Goal: Information Seeking & Learning: Learn about a topic

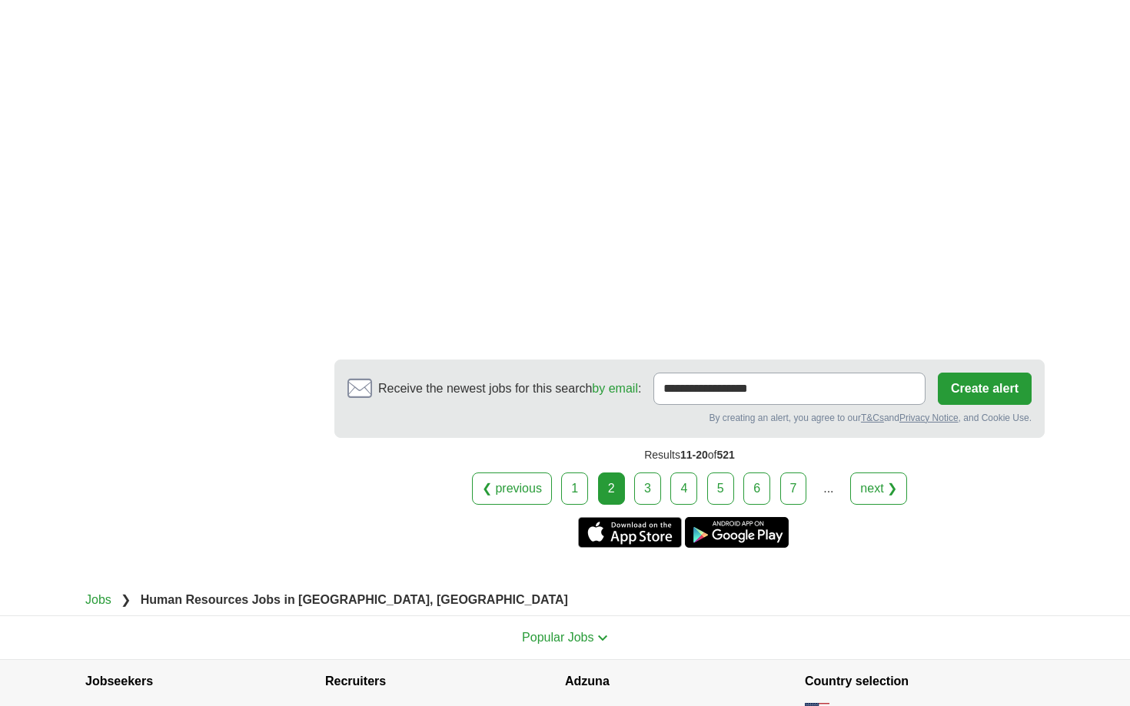
scroll to position [2524, 0]
click at [640, 474] on link "3" at bounding box center [647, 488] width 27 height 32
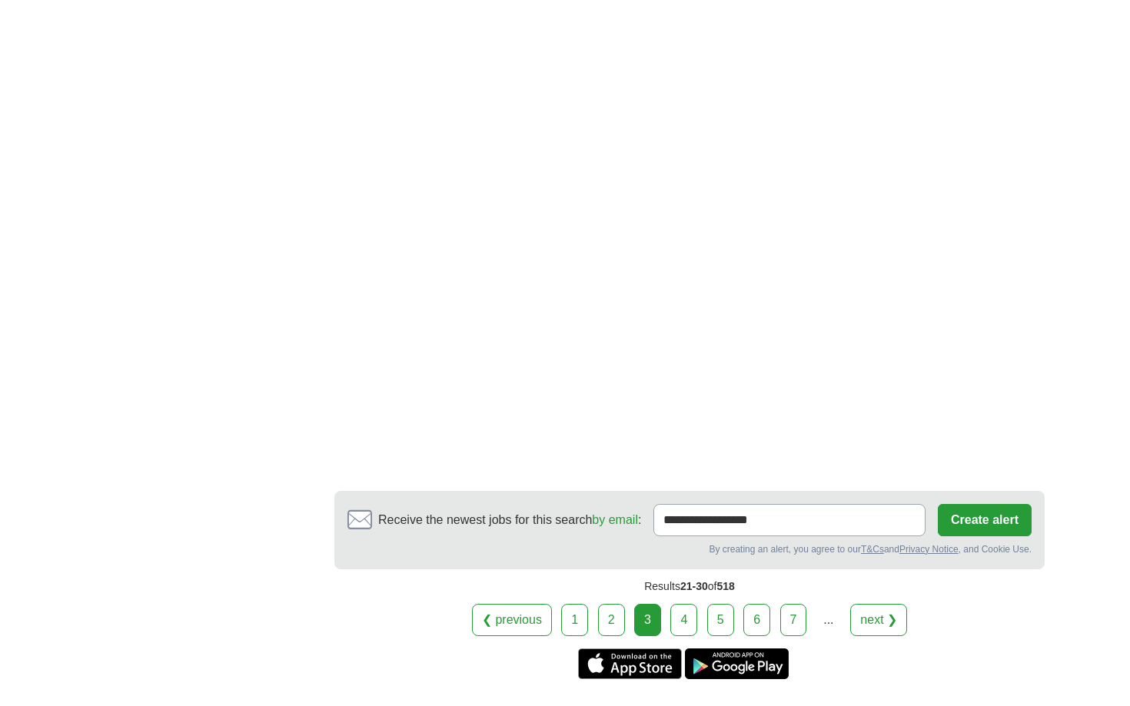
scroll to position [2574, 0]
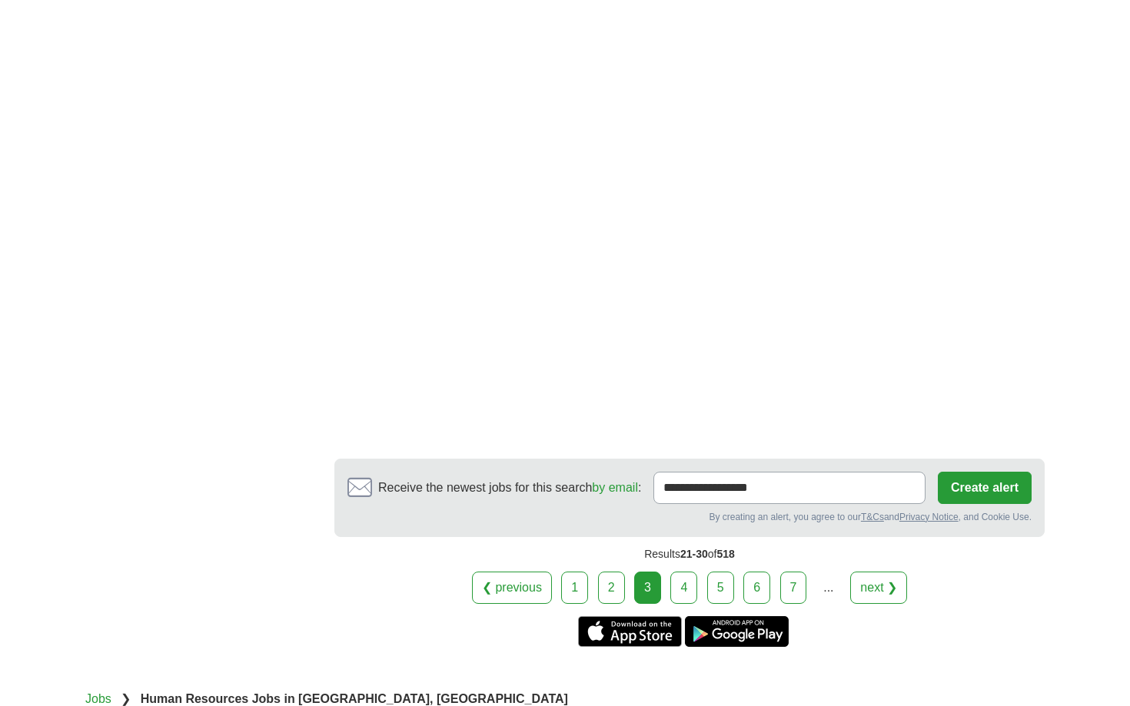
click at [680, 573] on link "4" at bounding box center [683, 588] width 27 height 32
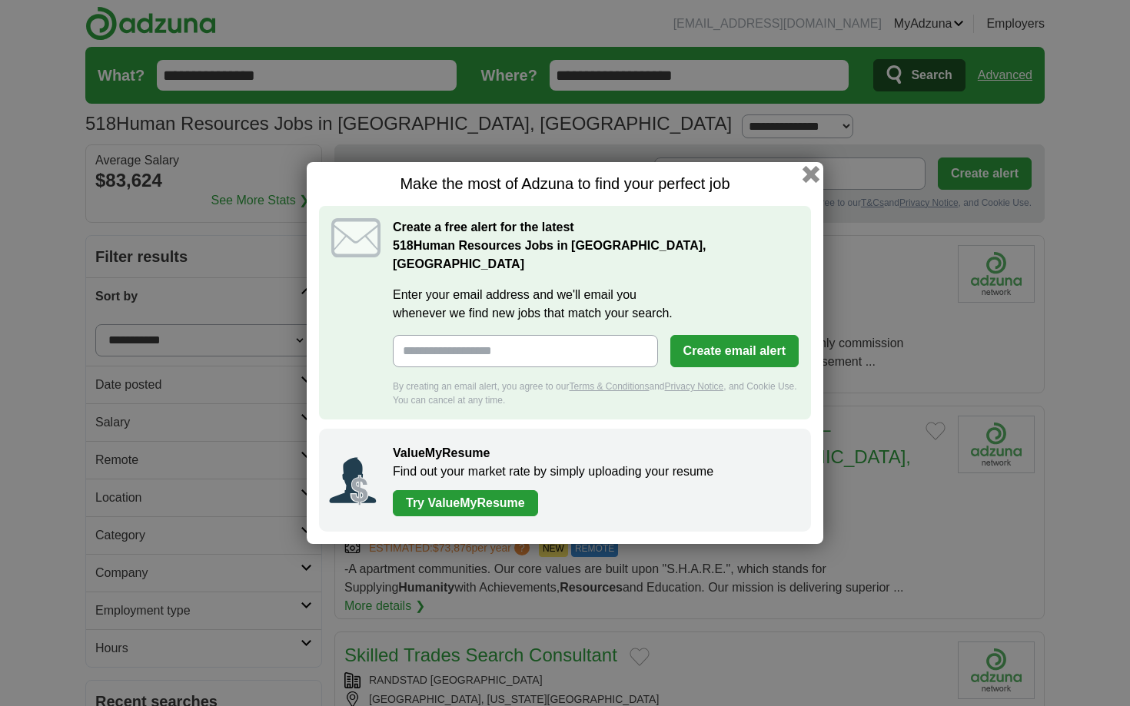
click at [814, 183] on button "button" at bounding box center [811, 174] width 17 height 17
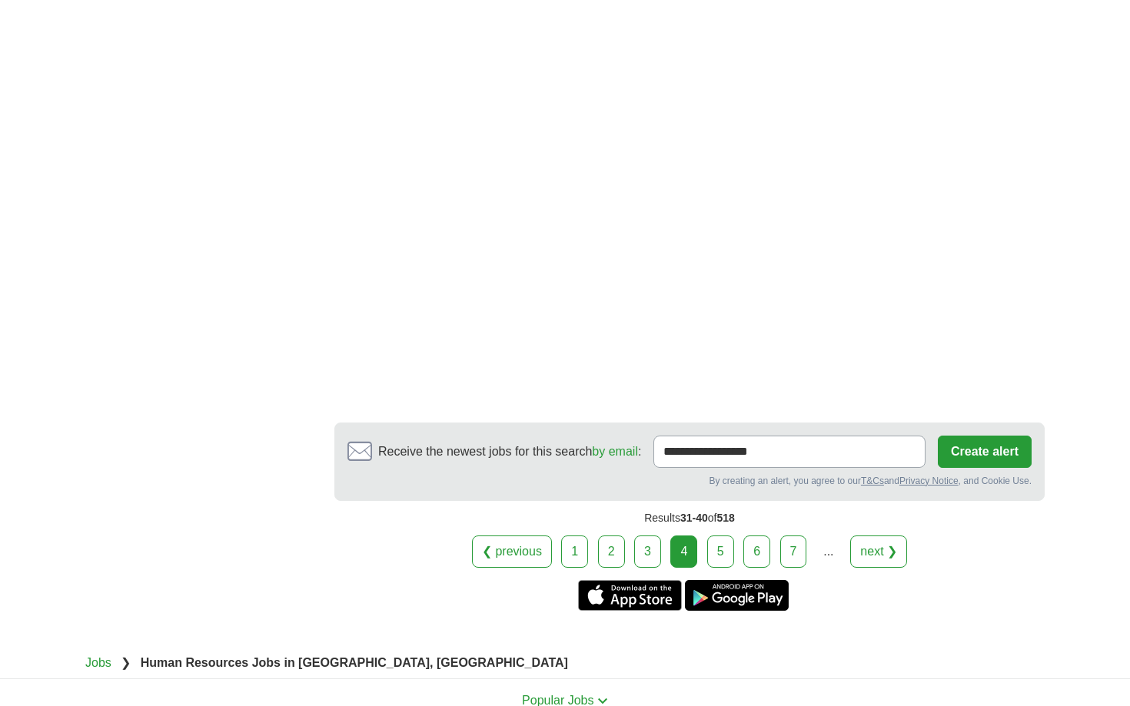
scroll to position [2680, 0]
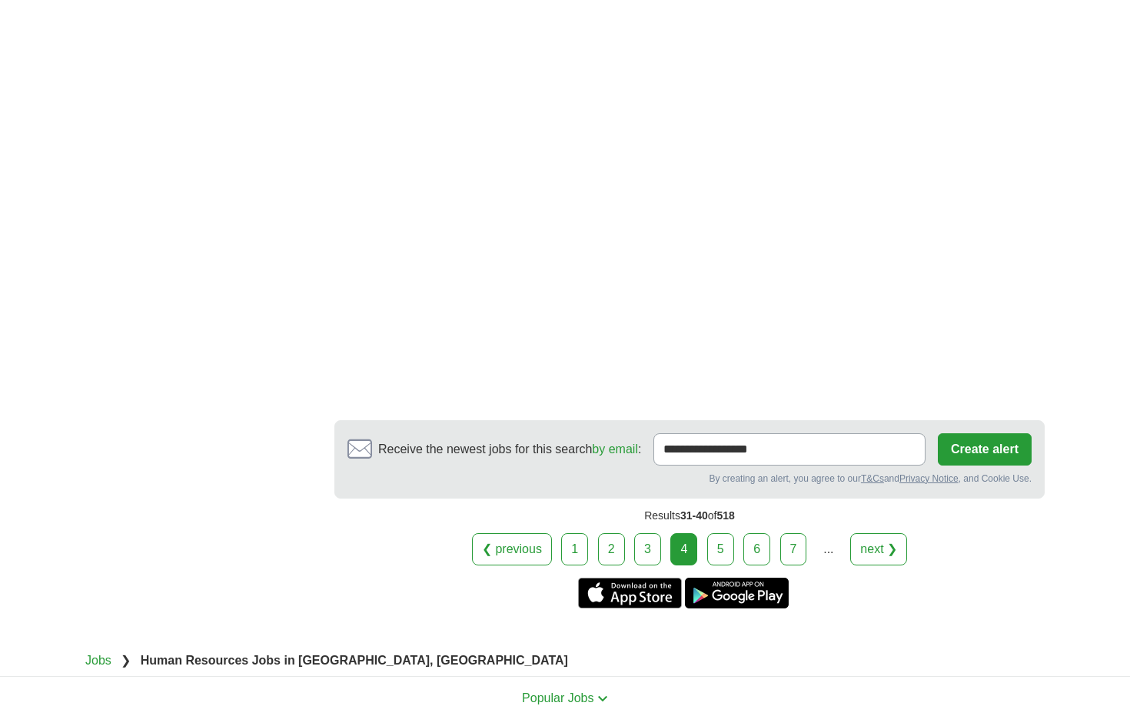
click at [722, 533] on link "5" at bounding box center [720, 549] width 27 height 32
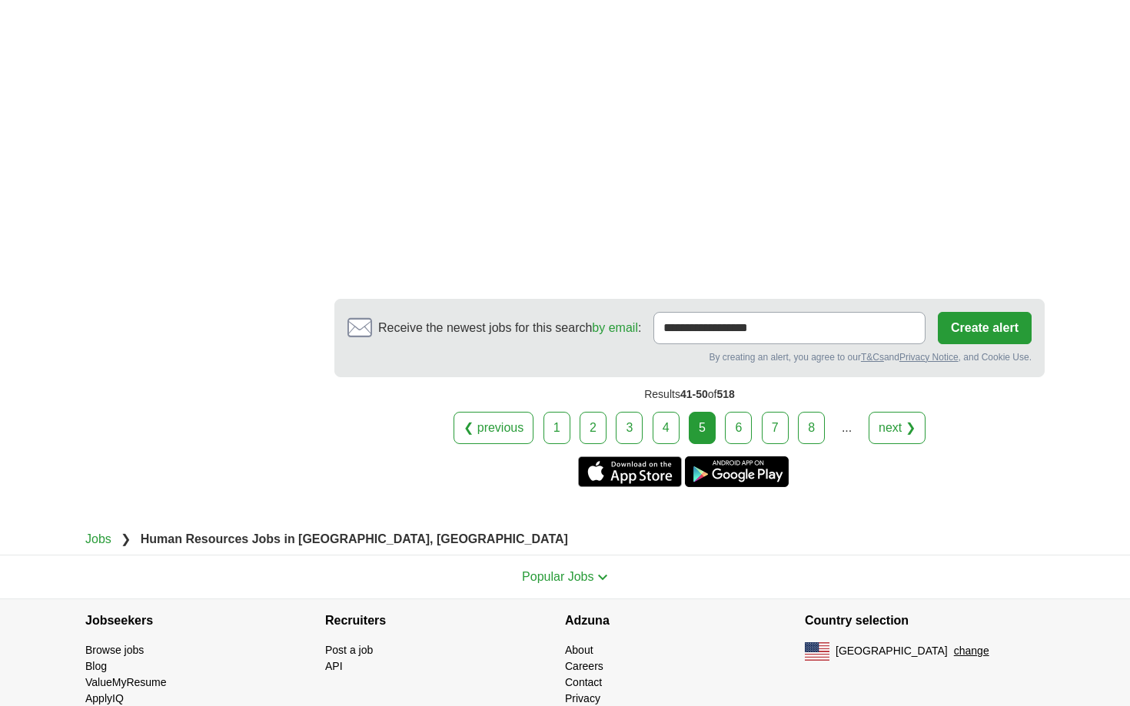
scroll to position [2628, 0]
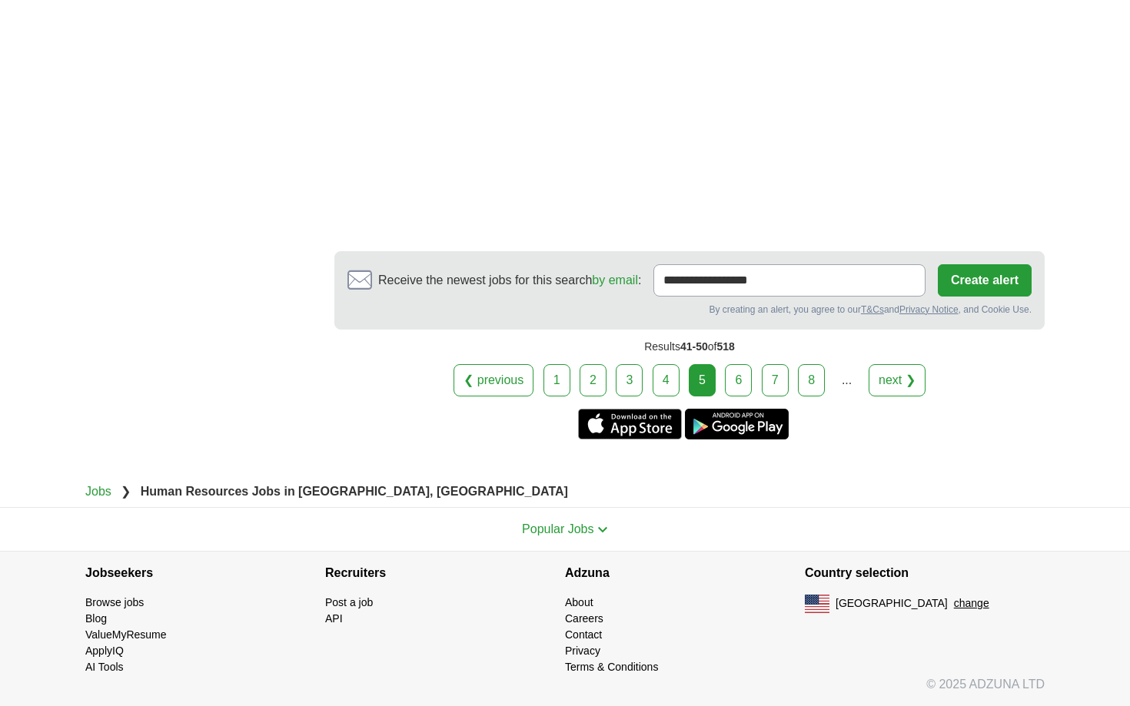
click at [738, 367] on link "6" at bounding box center [738, 380] width 27 height 32
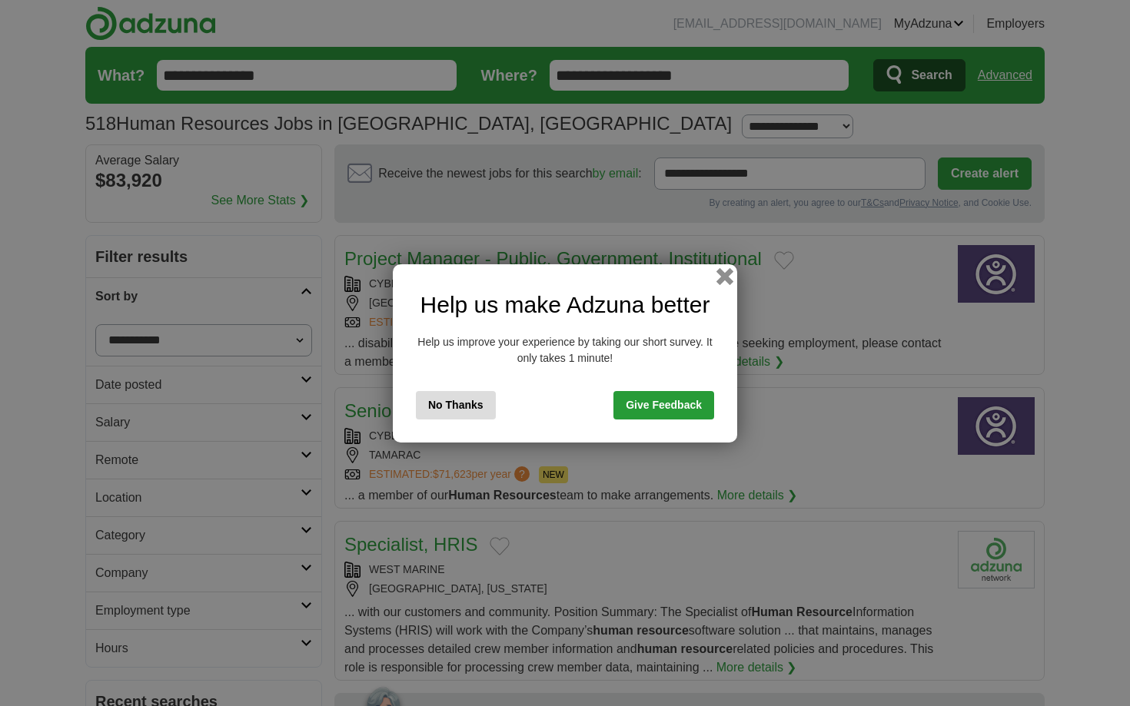
click at [722, 282] on button "button" at bounding box center [724, 276] width 17 height 17
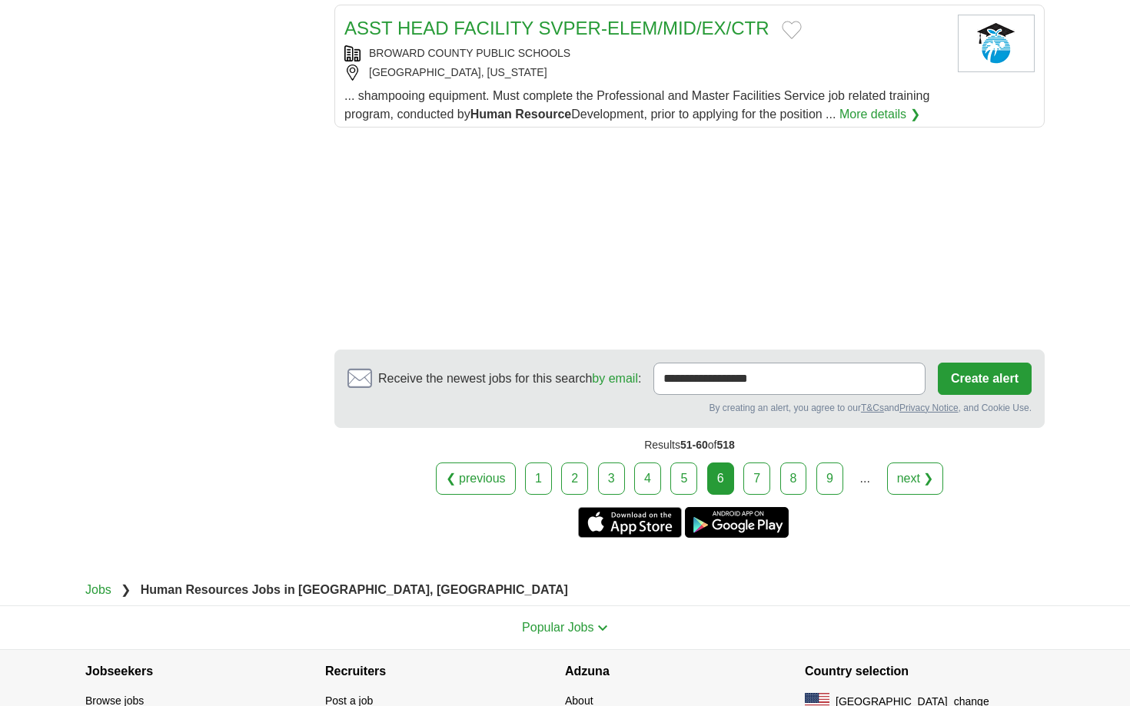
scroll to position [1811, 0]
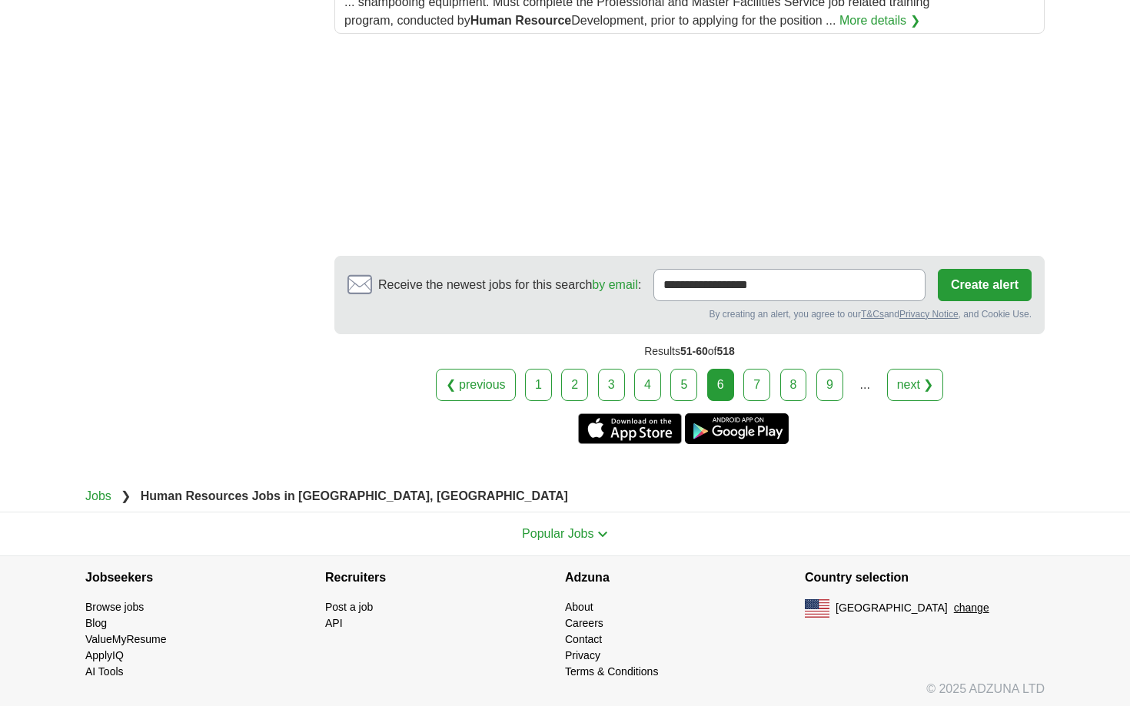
click at [766, 385] on link "7" at bounding box center [756, 385] width 27 height 32
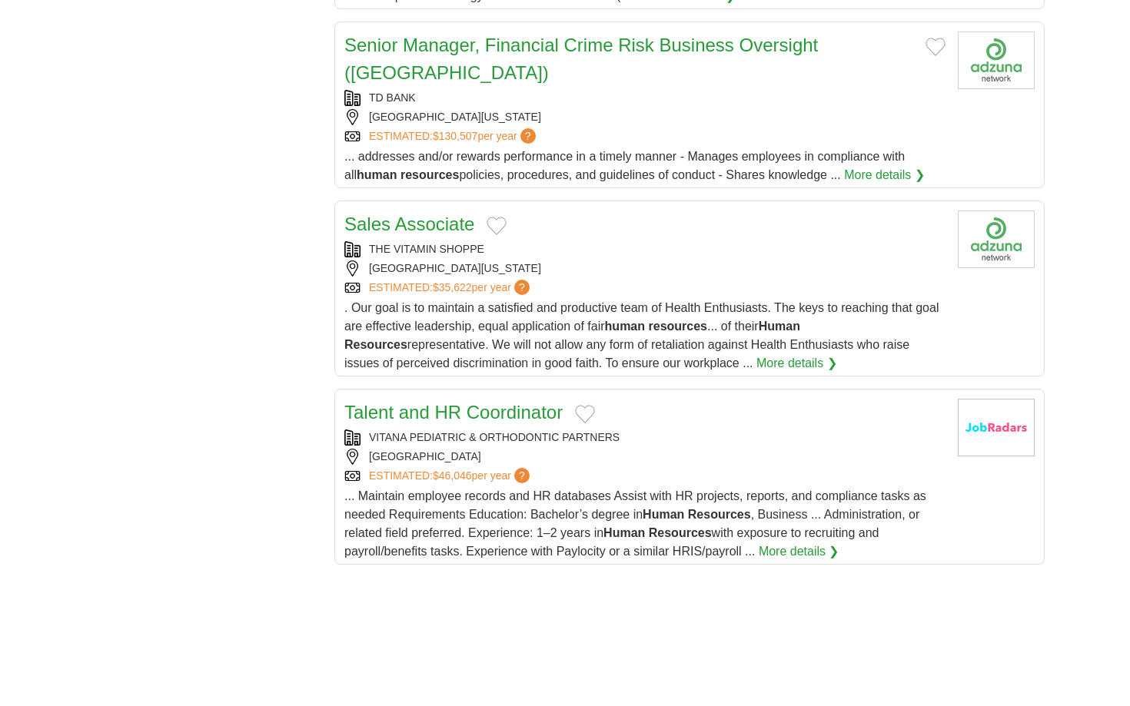
scroll to position [1704, 0]
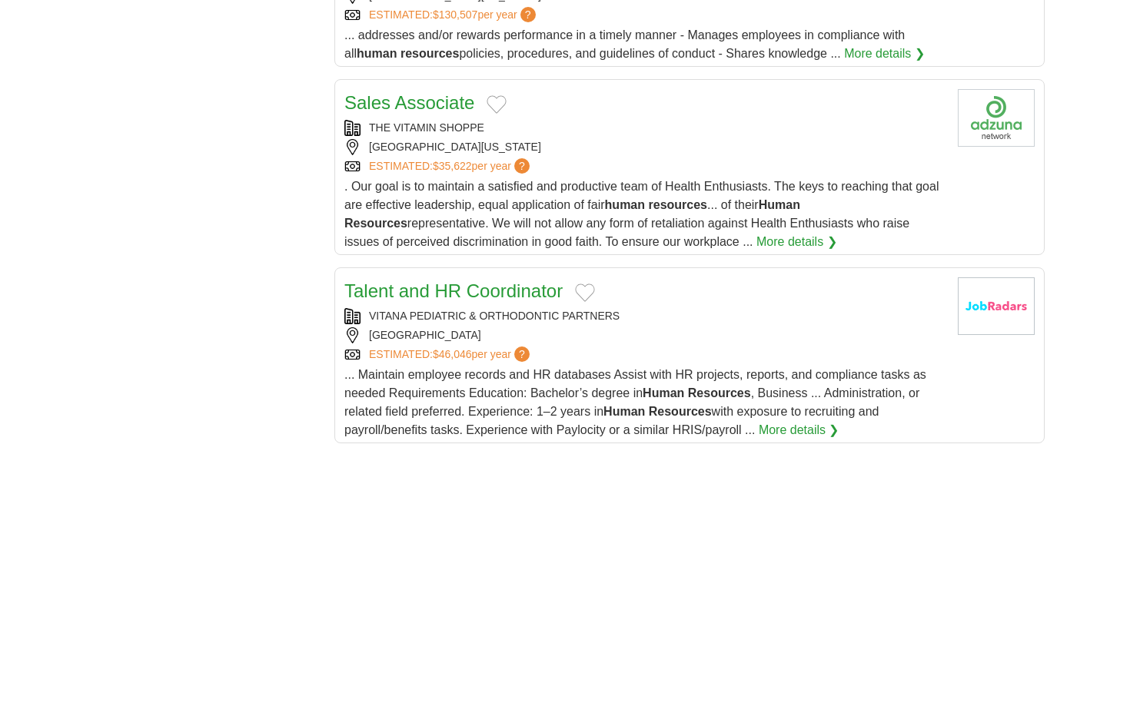
click at [480, 281] on link "Talent and HR Coordinator" at bounding box center [453, 291] width 218 height 21
click at [479, 281] on link "Talent and HR Coordinator" at bounding box center [453, 291] width 218 height 21
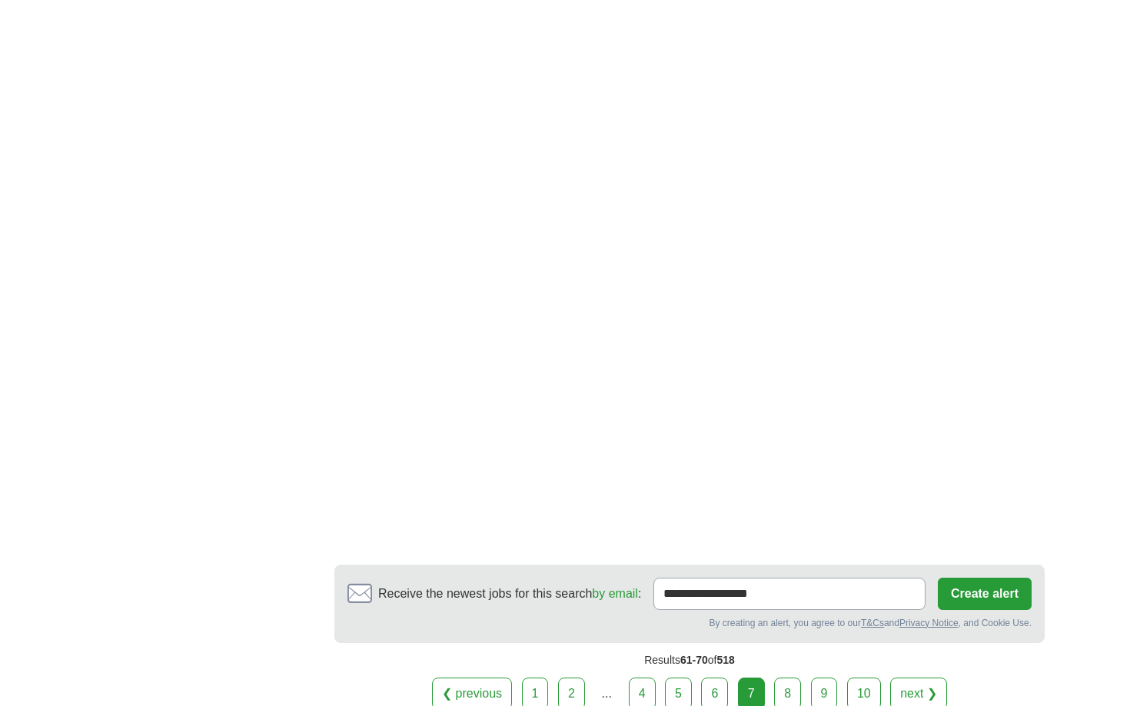
scroll to position [2451, 0]
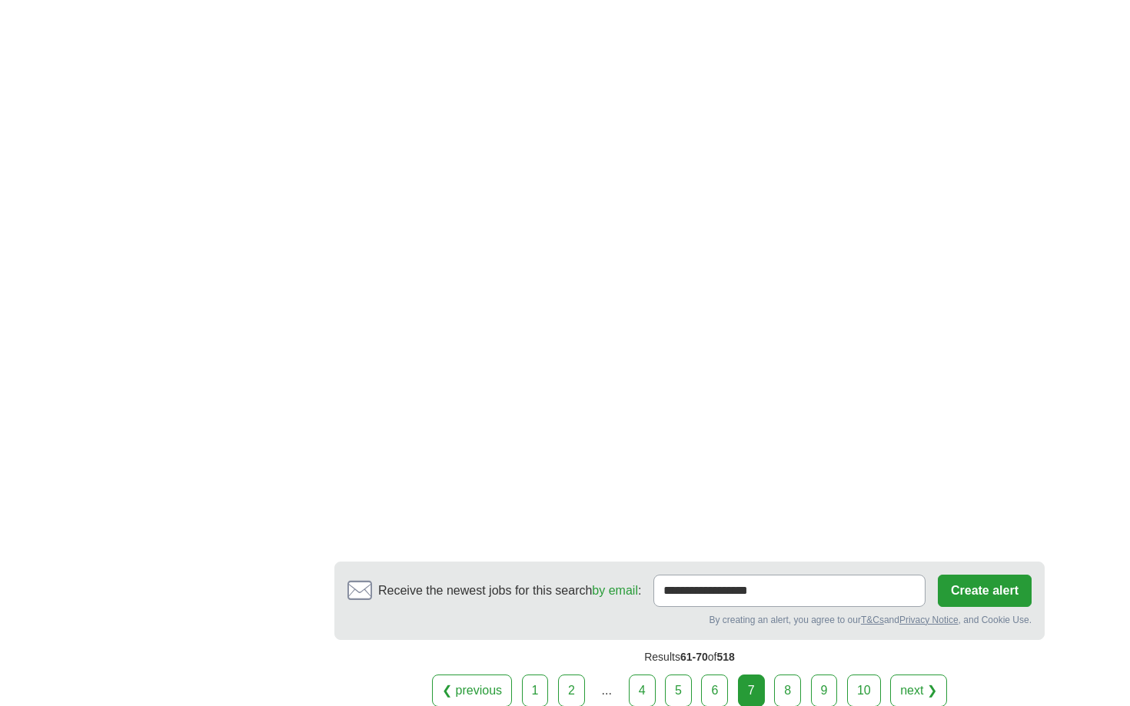
click at [798, 675] on link "8" at bounding box center [787, 691] width 27 height 32
click at [790, 675] on link "8" at bounding box center [787, 691] width 27 height 32
click at [778, 675] on link "8" at bounding box center [787, 691] width 27 height 32
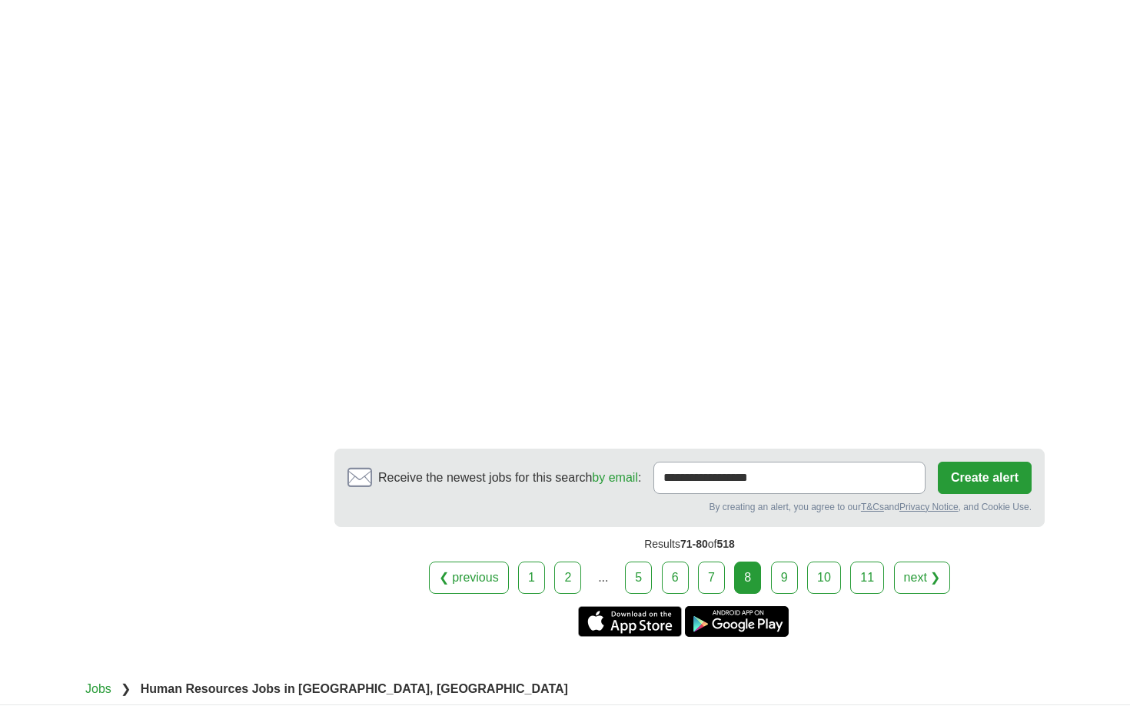
scroll to position [2464, 0]
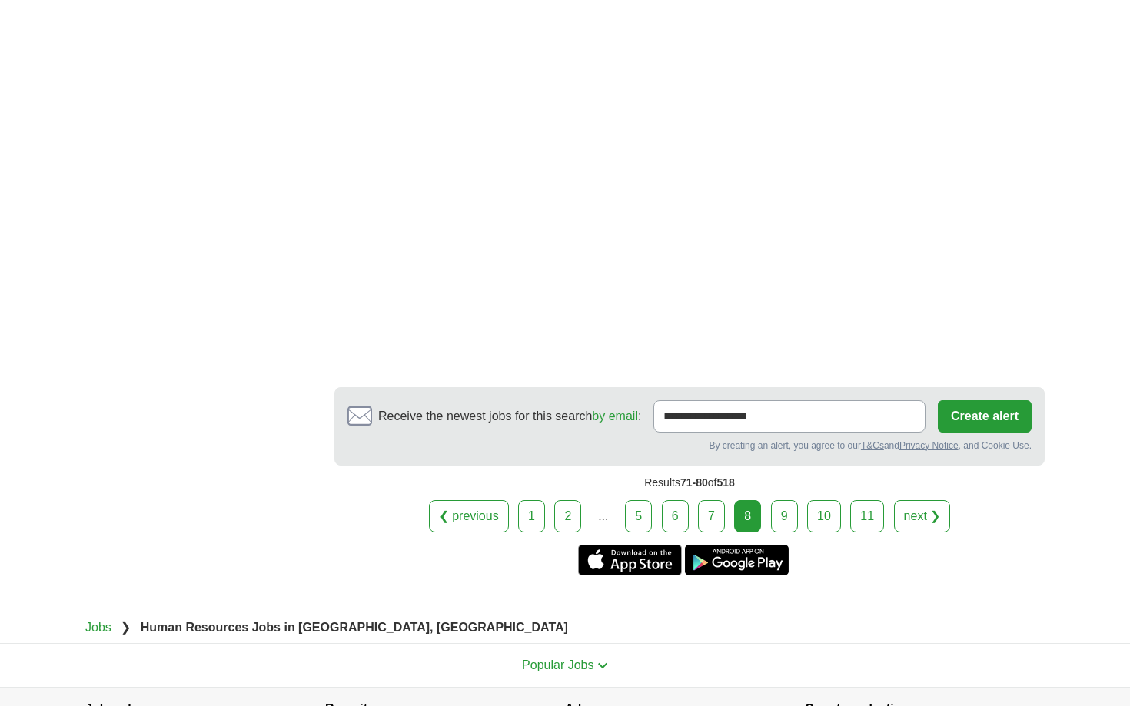
click at [784, 533] on link "9" at bounding box center [784, 516] width 27 height 32
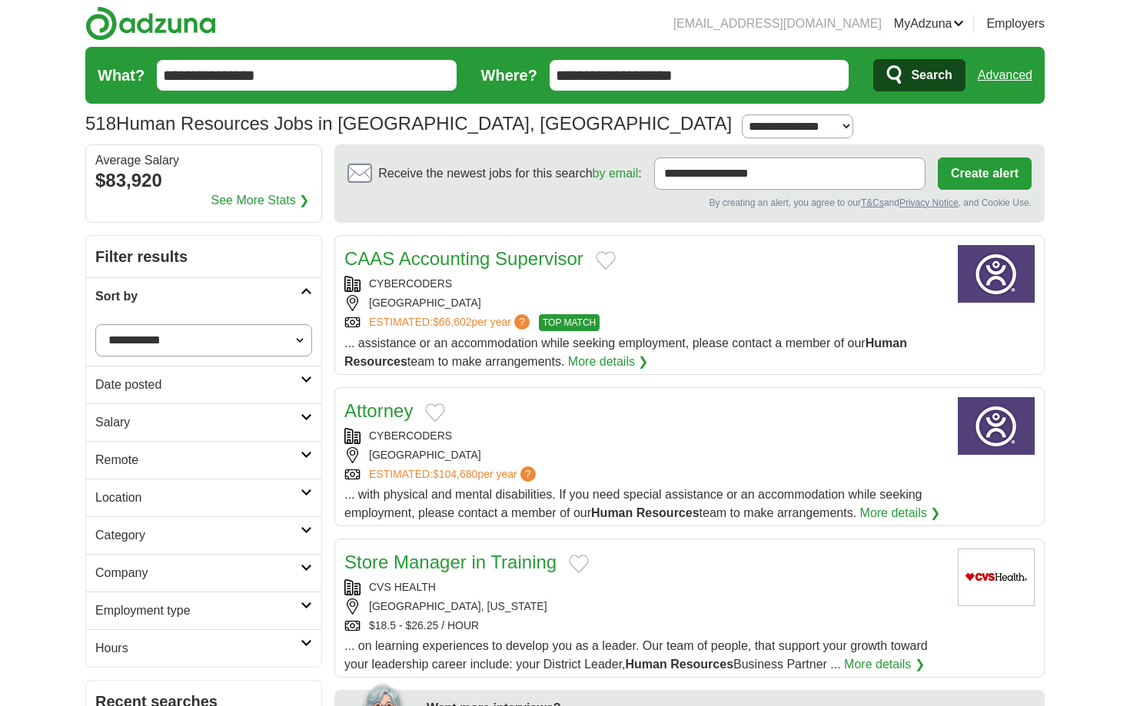
click at [192, 348] on select "**********" at bounding box center [203, 340] width 217 height 32
select select "**********"
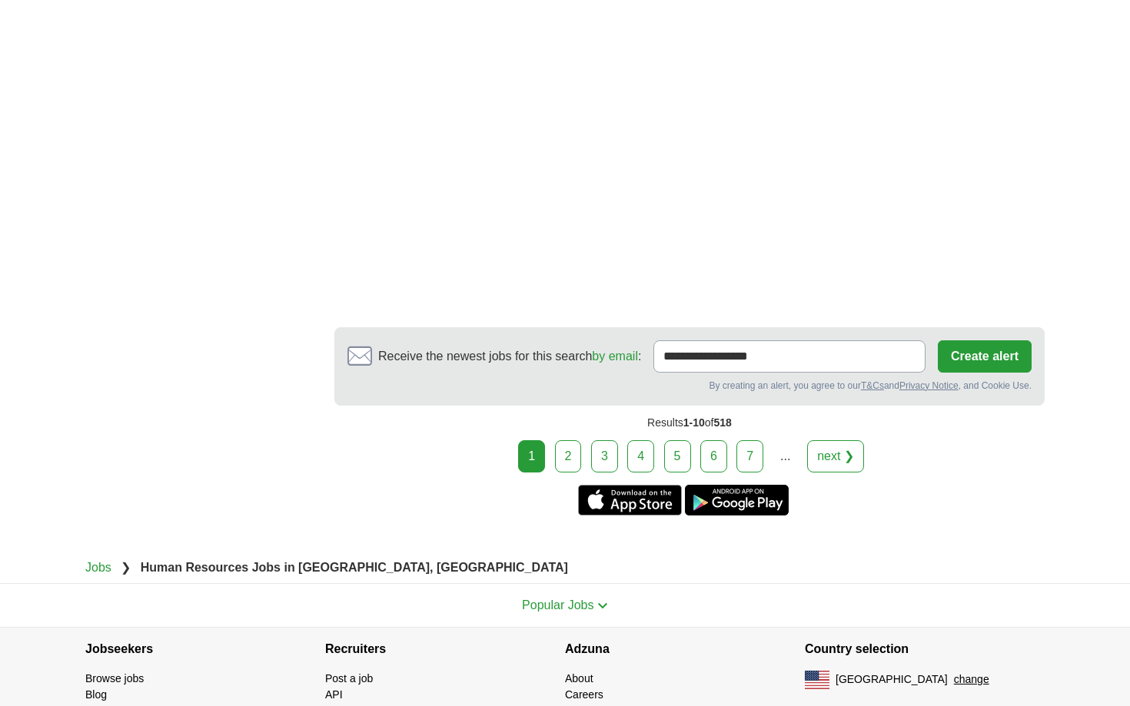
scroll to position [2906, 0]
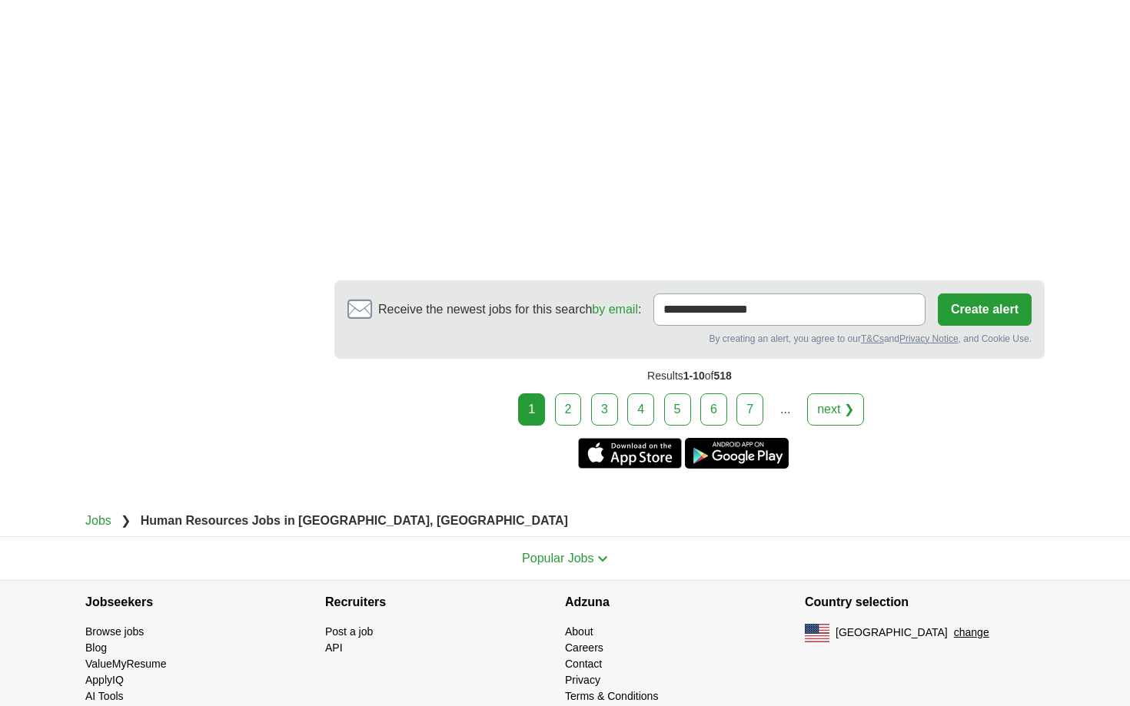
click at [570, 394] on link "2" at bounding box center [568, 410] width 27 height 32
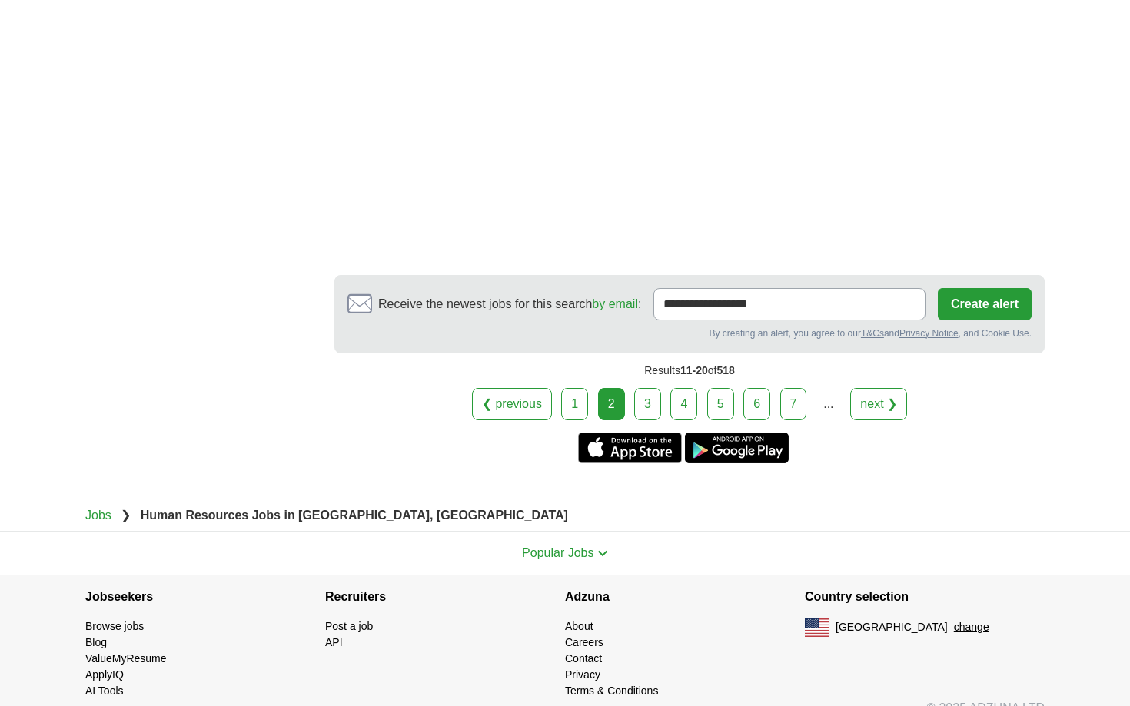
scroll to position [2847, 0]
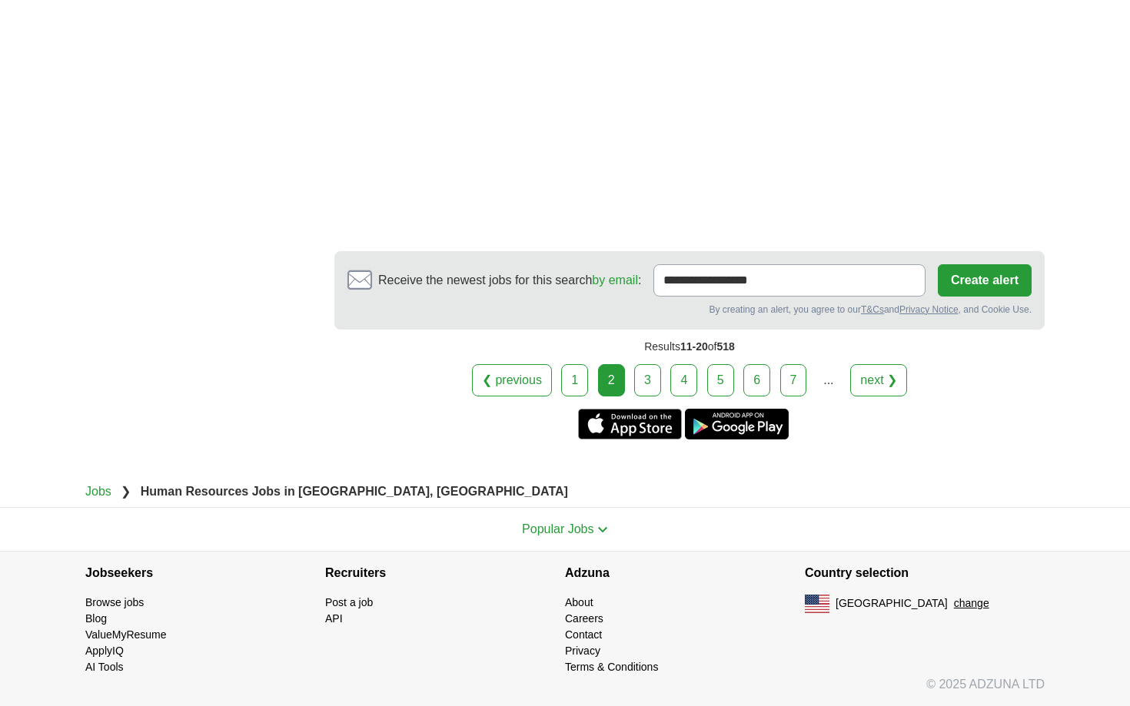
click at [650, 384] on link "3" at bounding box center [647, 380] width 27 height 32
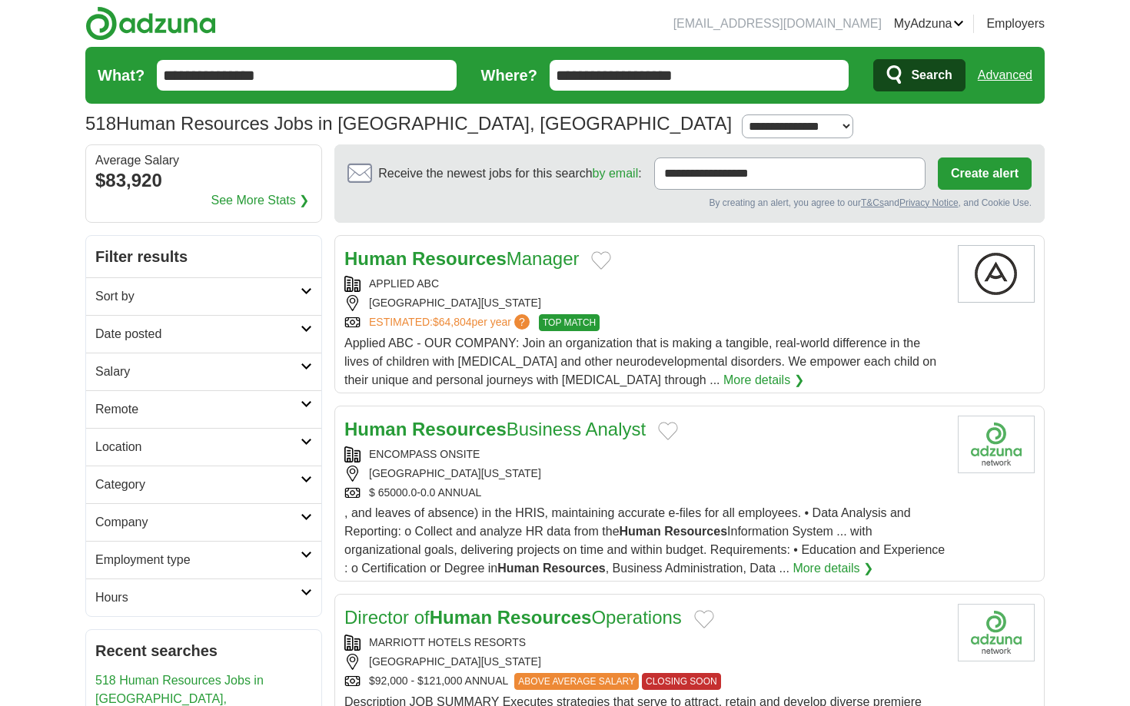
click at [447, 259] on strong "Resources" at bounding box center [459, 258] width 95 height 21
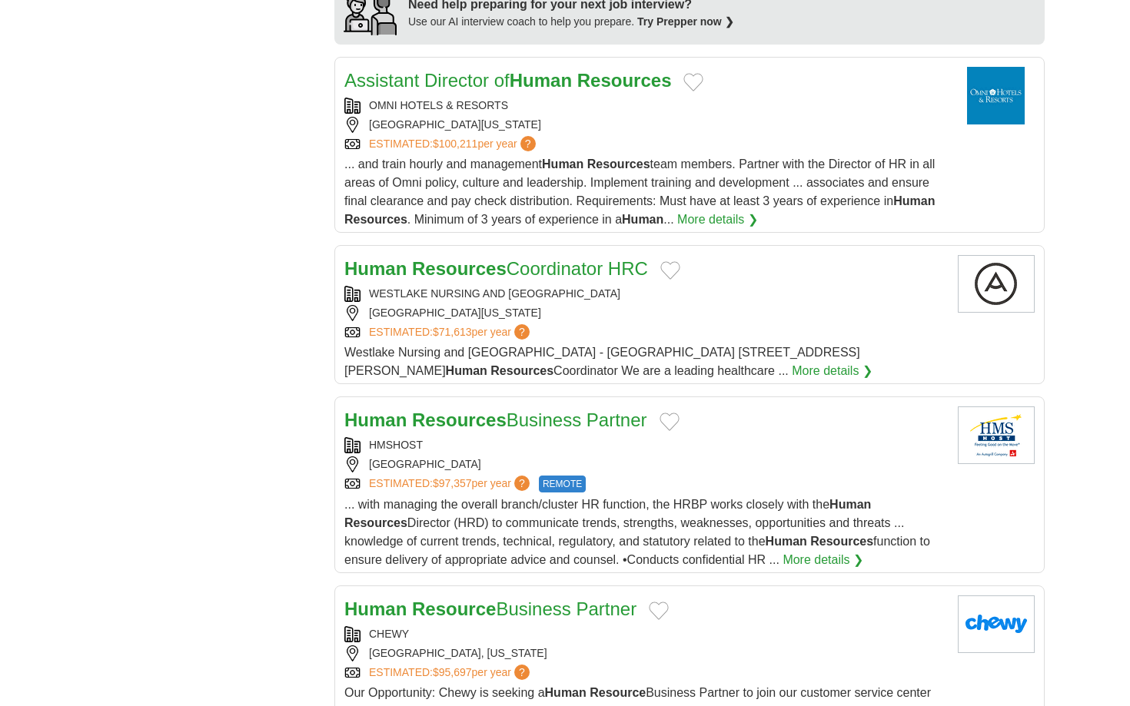
scroll to position [1437, 0]
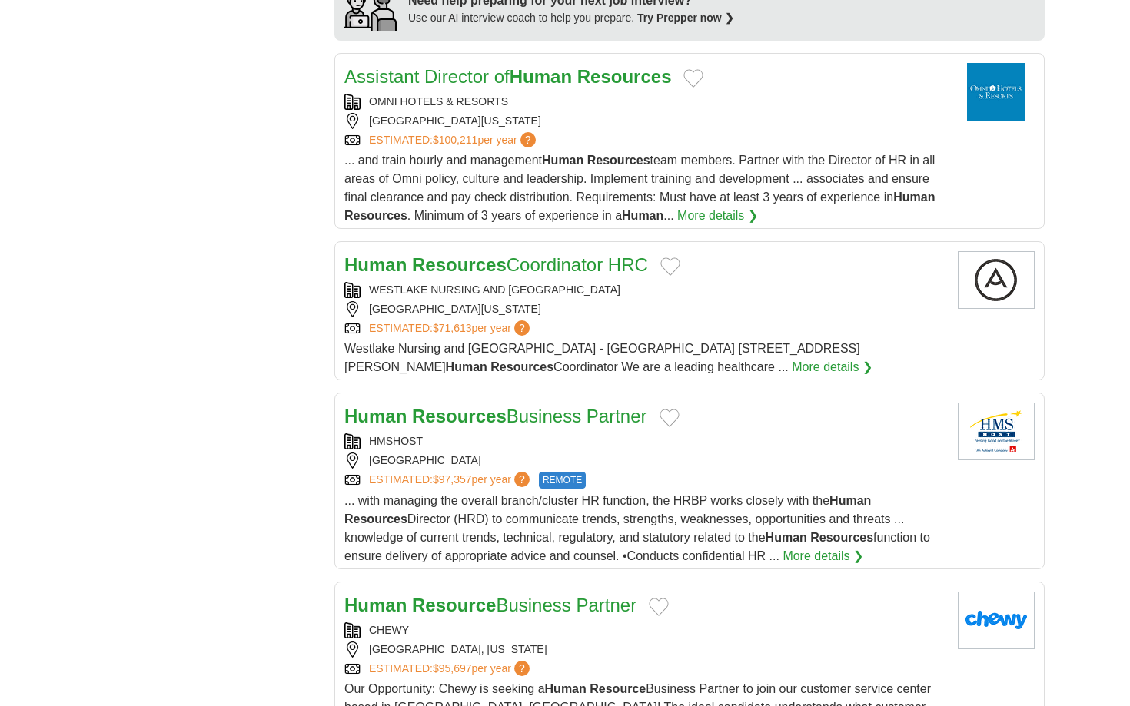
click at [500, 265] on strong "Resources" at bounding box center [459, 264] width 95 height 21
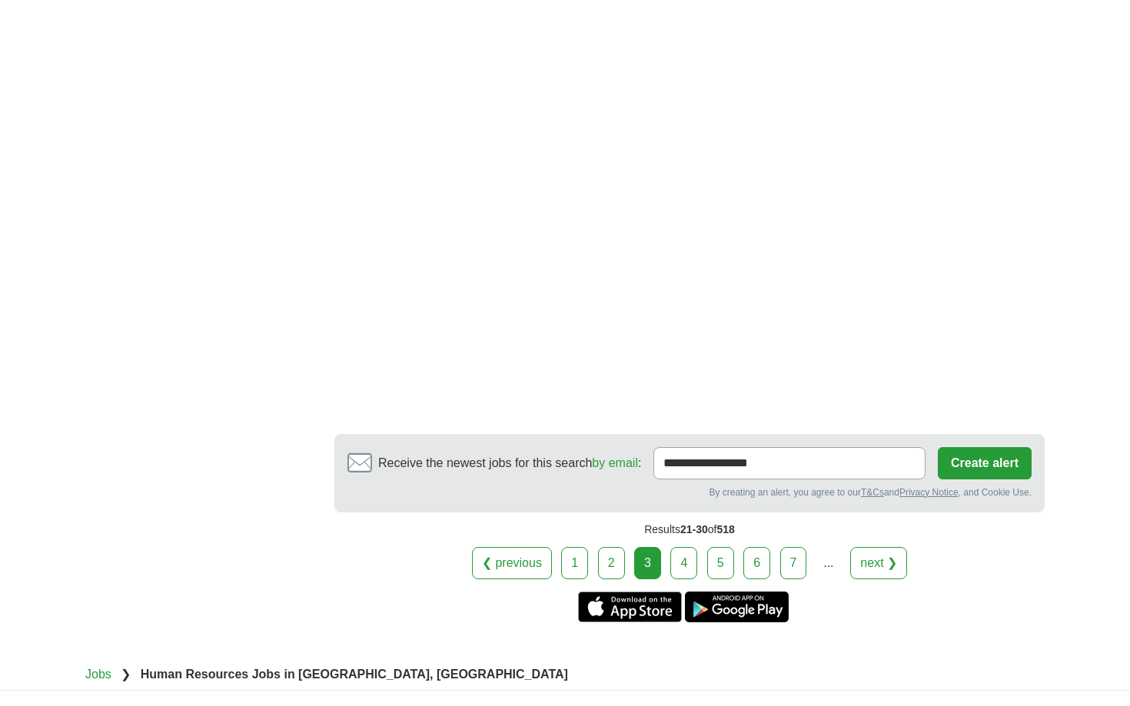
scroll to position [2401, 0]
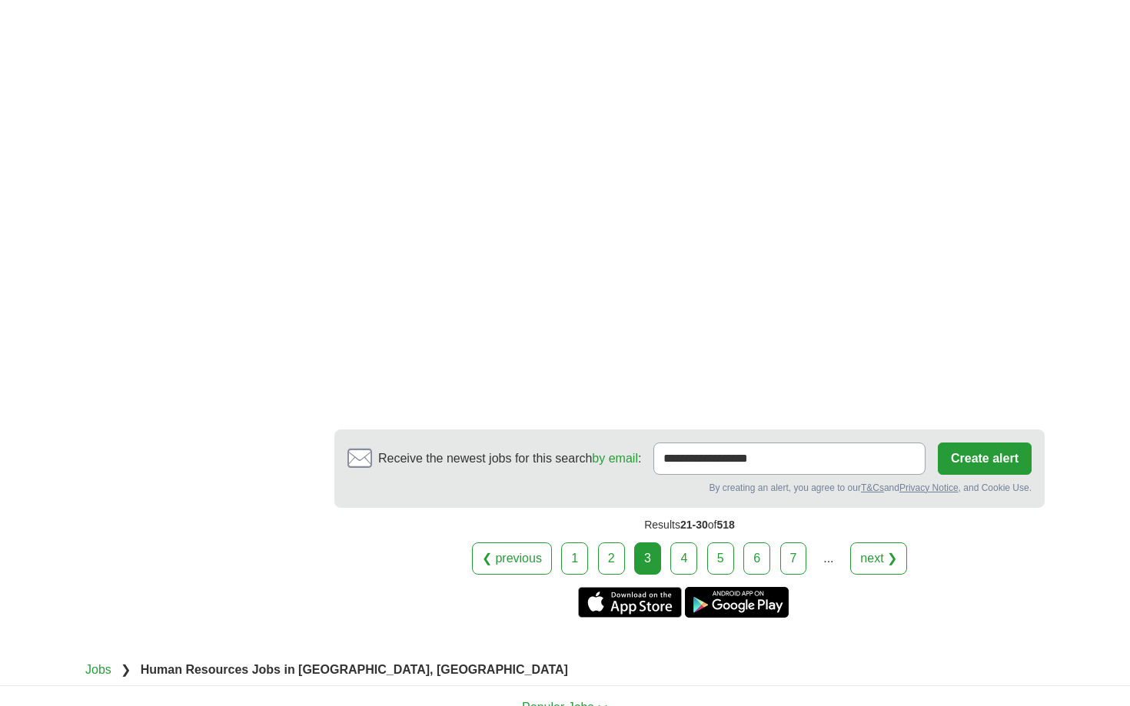
click at [685, 557] on link "4" at bounding box center [683, 559] width 27 height 32
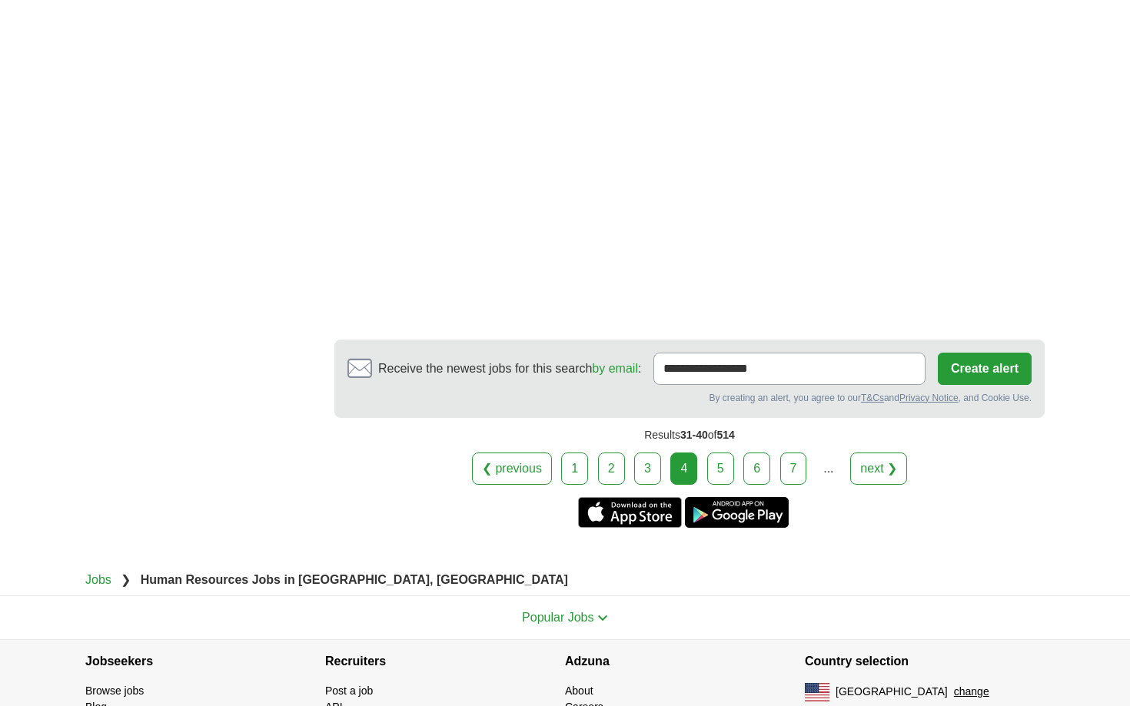
scroll to position [2716, 0]
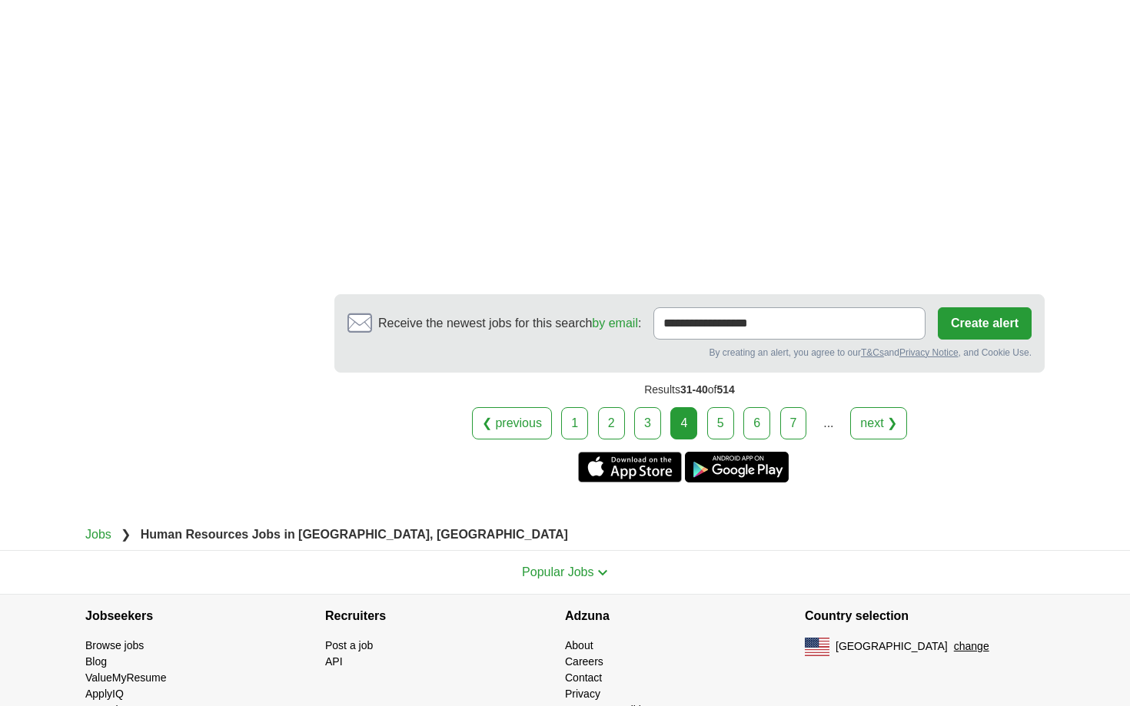
click at [721, 407] on link "5" at bounding box center [720, 423] width 27 height 32
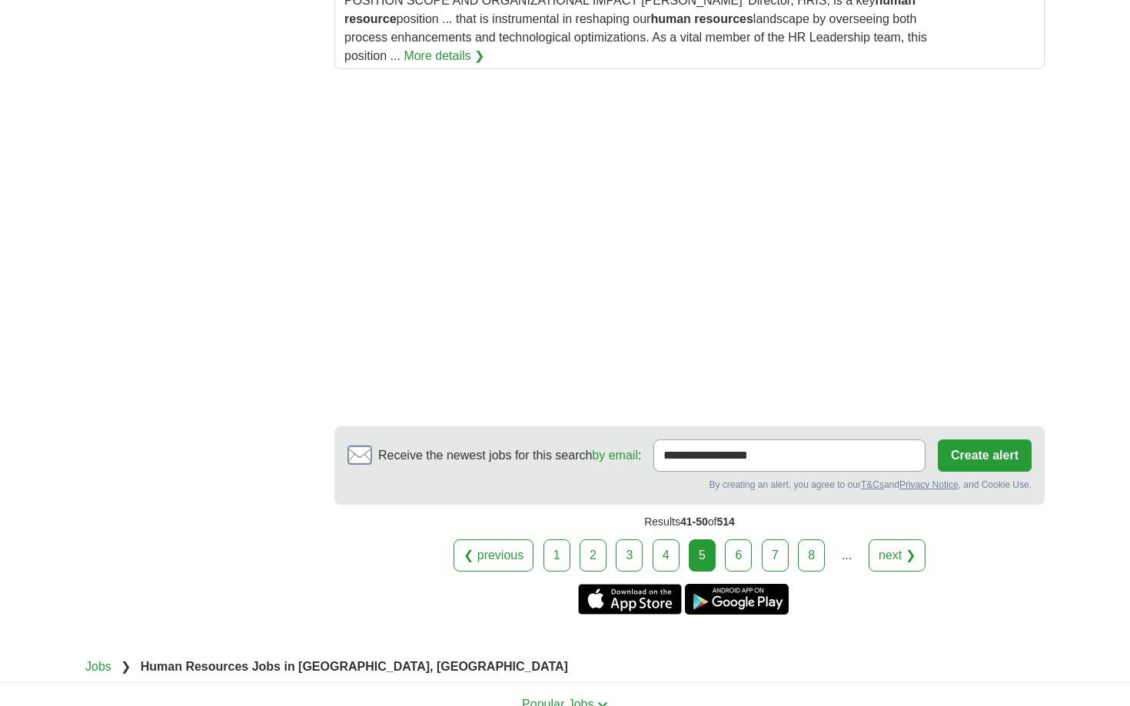
scroll to position [2152, 0]
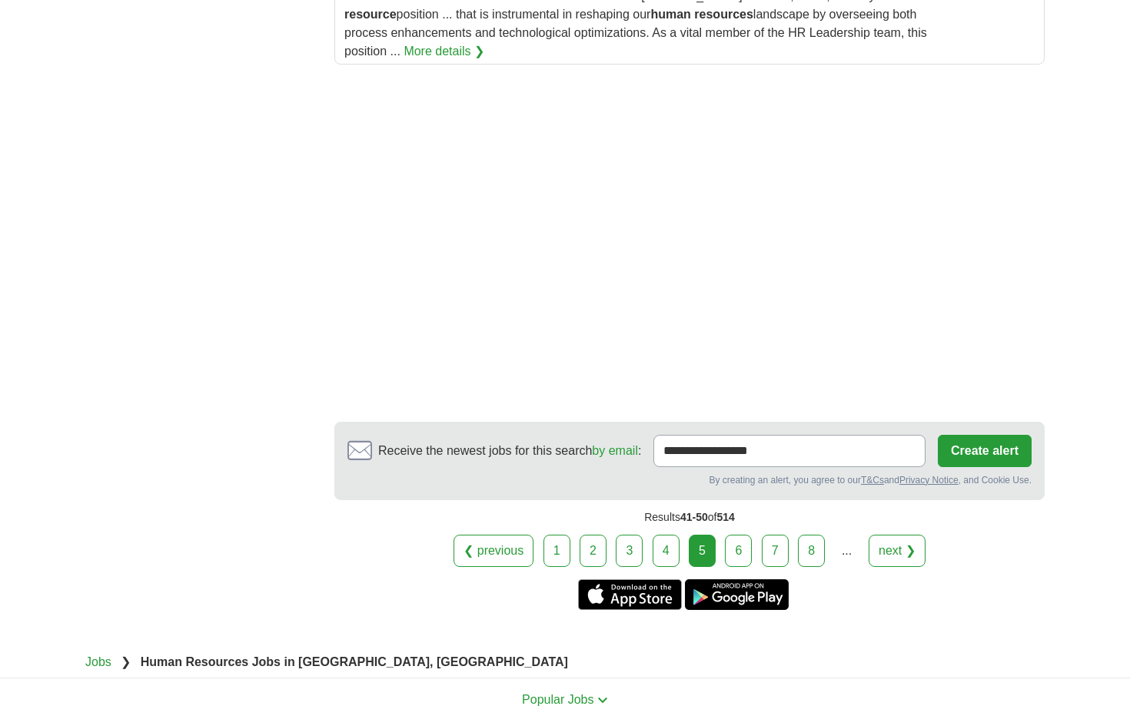
click at [739, 536] on link "6" at bounding box center [738, 551] width 27 height 32
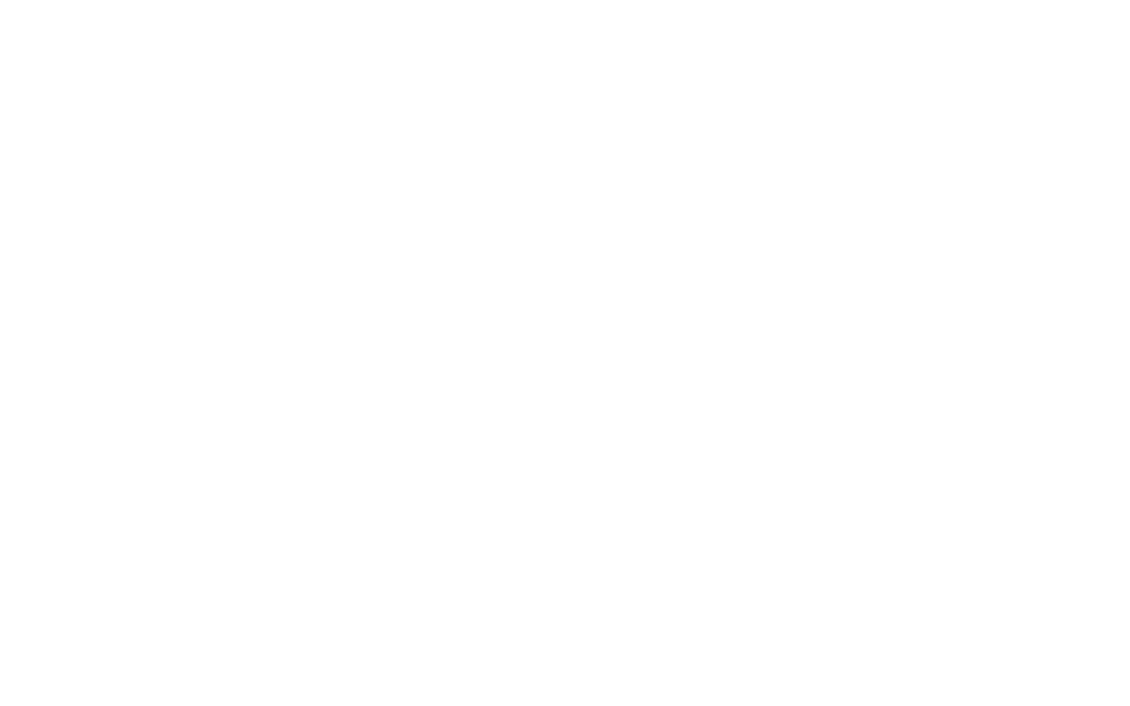
scroll to position [2630, 0]
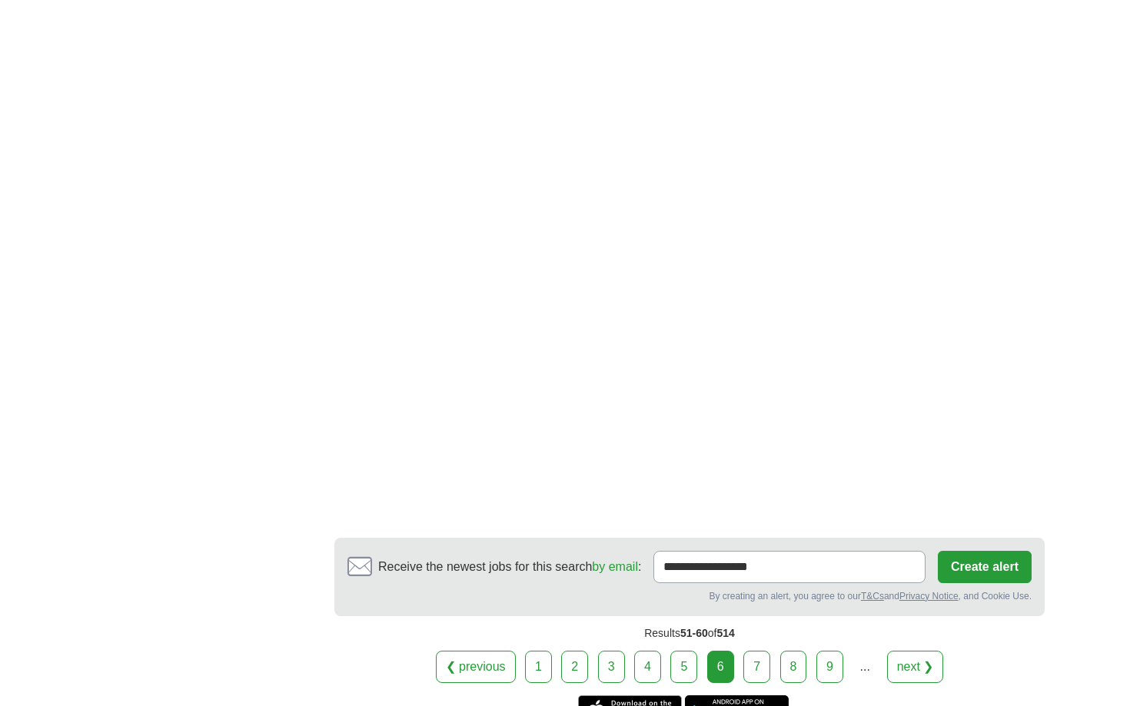
click at [757, 651] on link "7" at bounding box center [756, 667] width 27 height 32
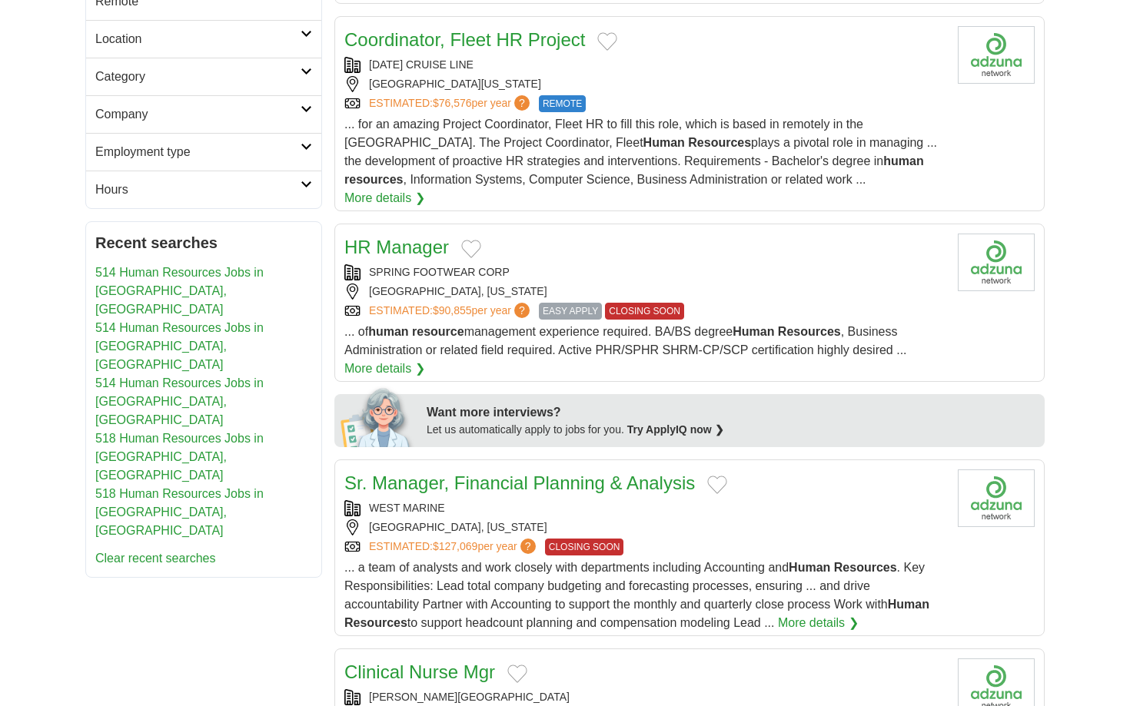
scroll to position [709, 0]
